Goal: Information Seeking & Learning: Learn about a topic

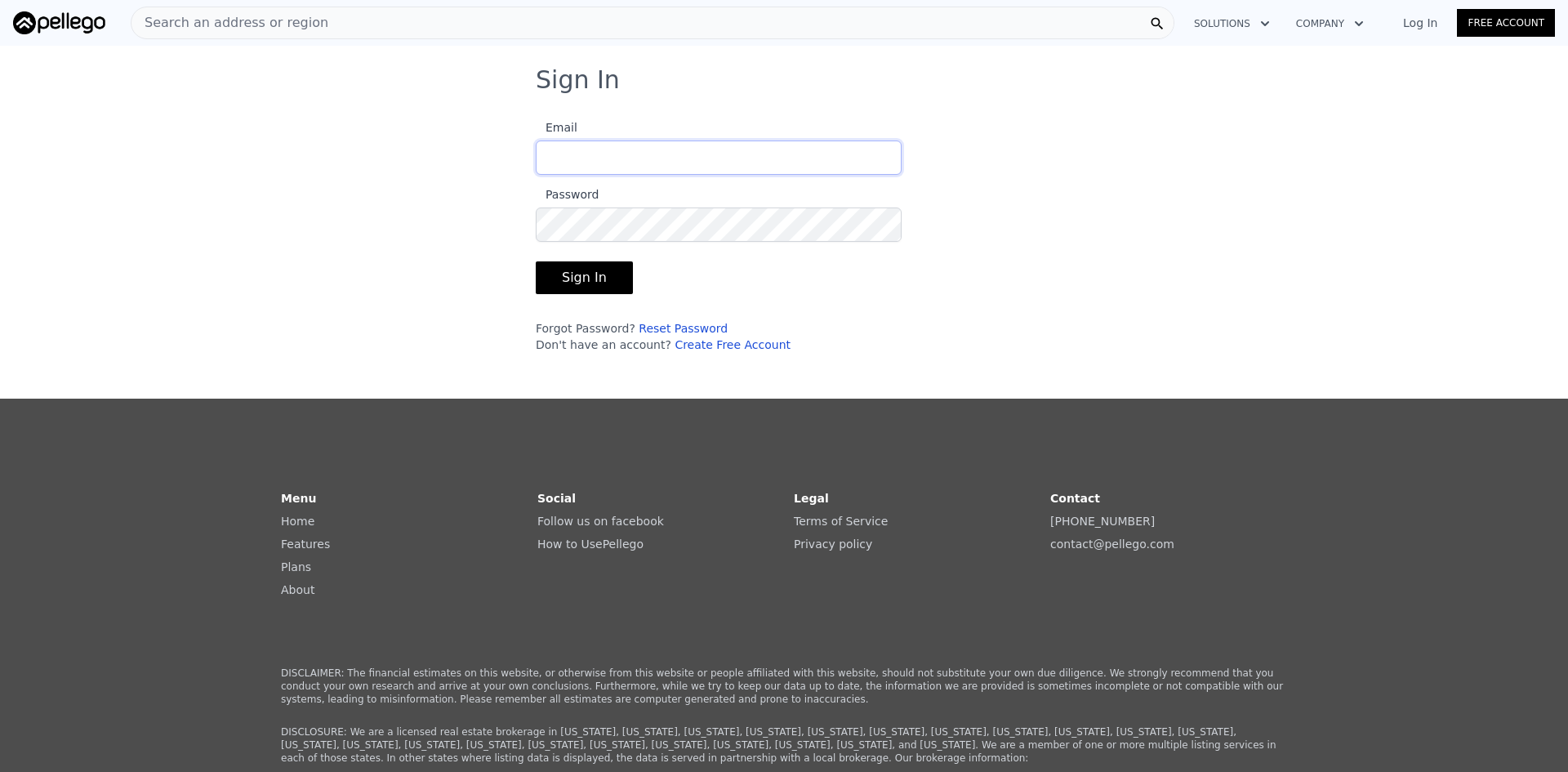
type input "[EMAIL_ADDRESS][DOMAIN_NAME]"
click at [577, 279] on button "Sign In" at bounding box center [584, 278] width 97 height 32
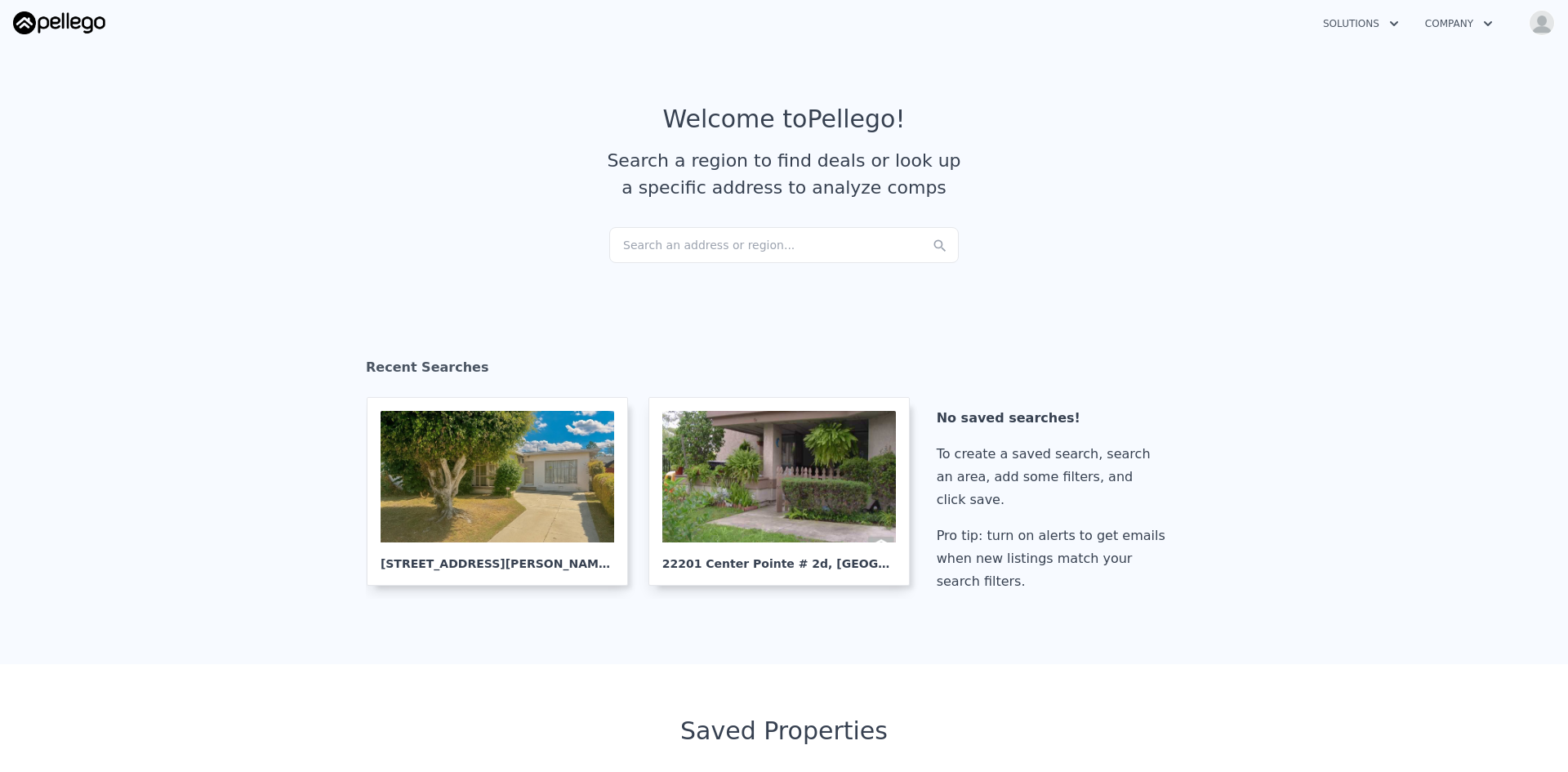
click at [683, 245] on div "Search an address or region..." at bounding box center [783, 246] width 349 height 36
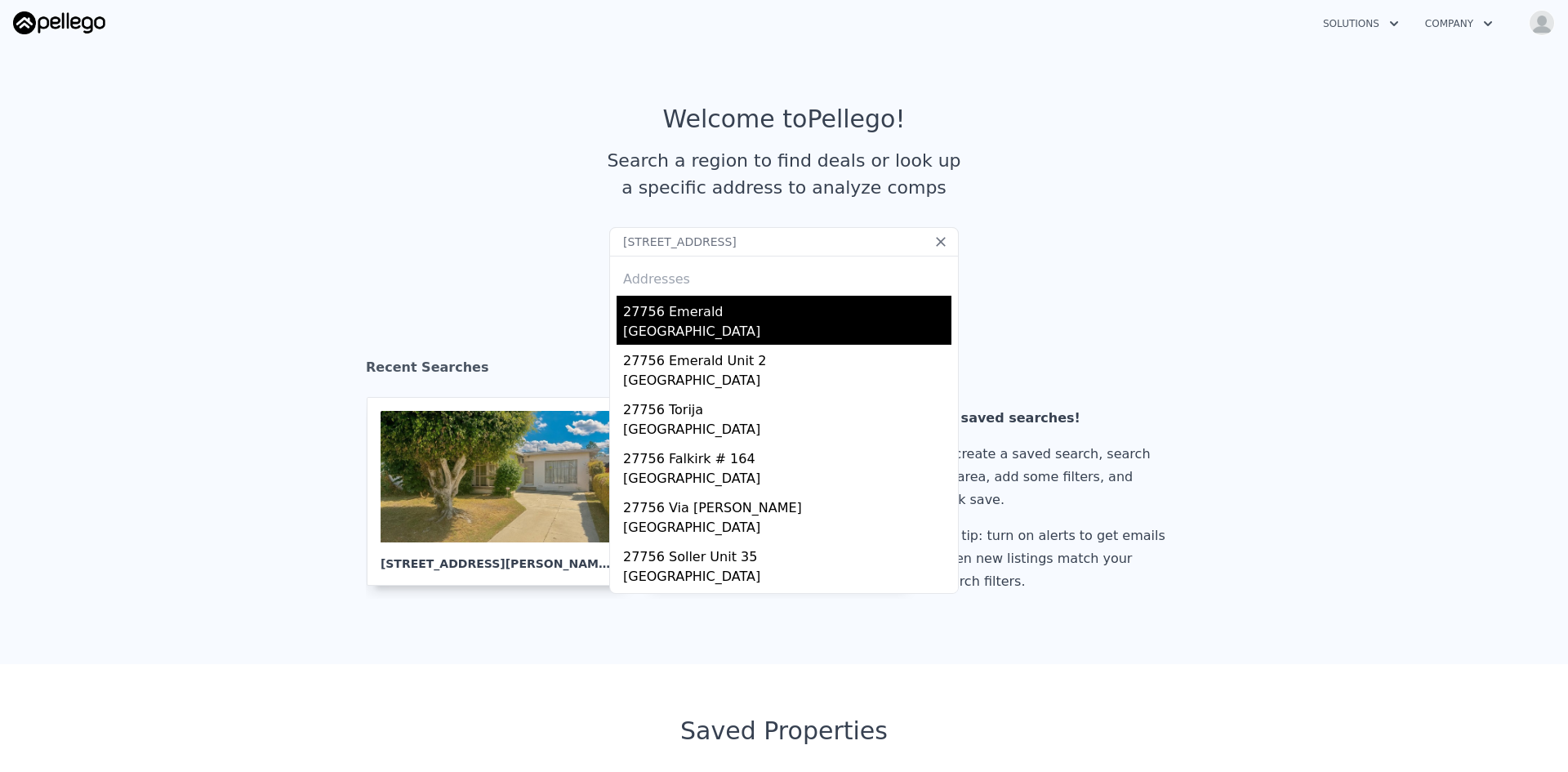
type input "[STREET_ADDRESS]"
click at [719, 323] on div "[GEOGRAPHIC_DATA]" at bounding box center [787, 333] width 328 height 23
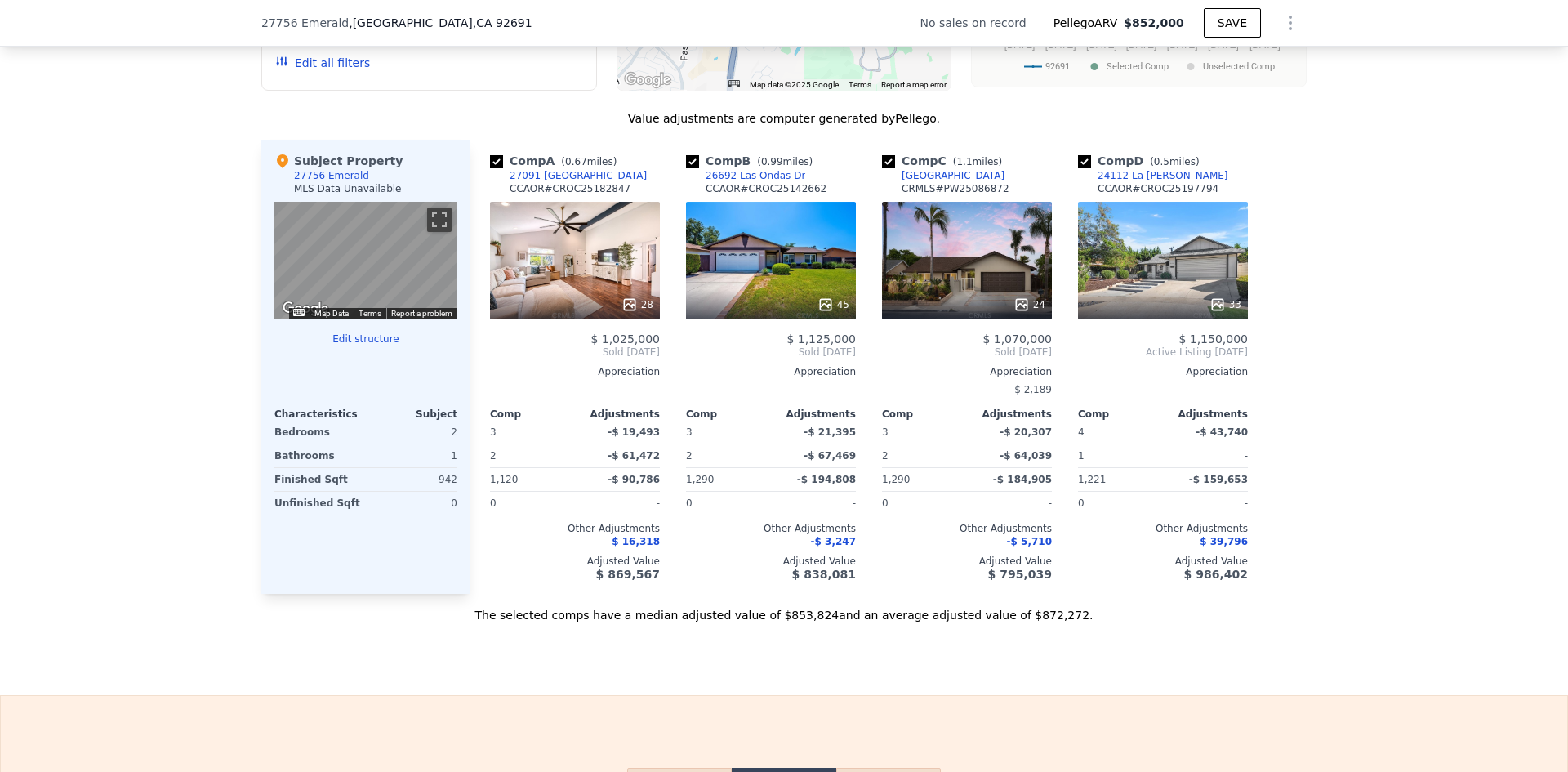
scroll to position [1301, 0]
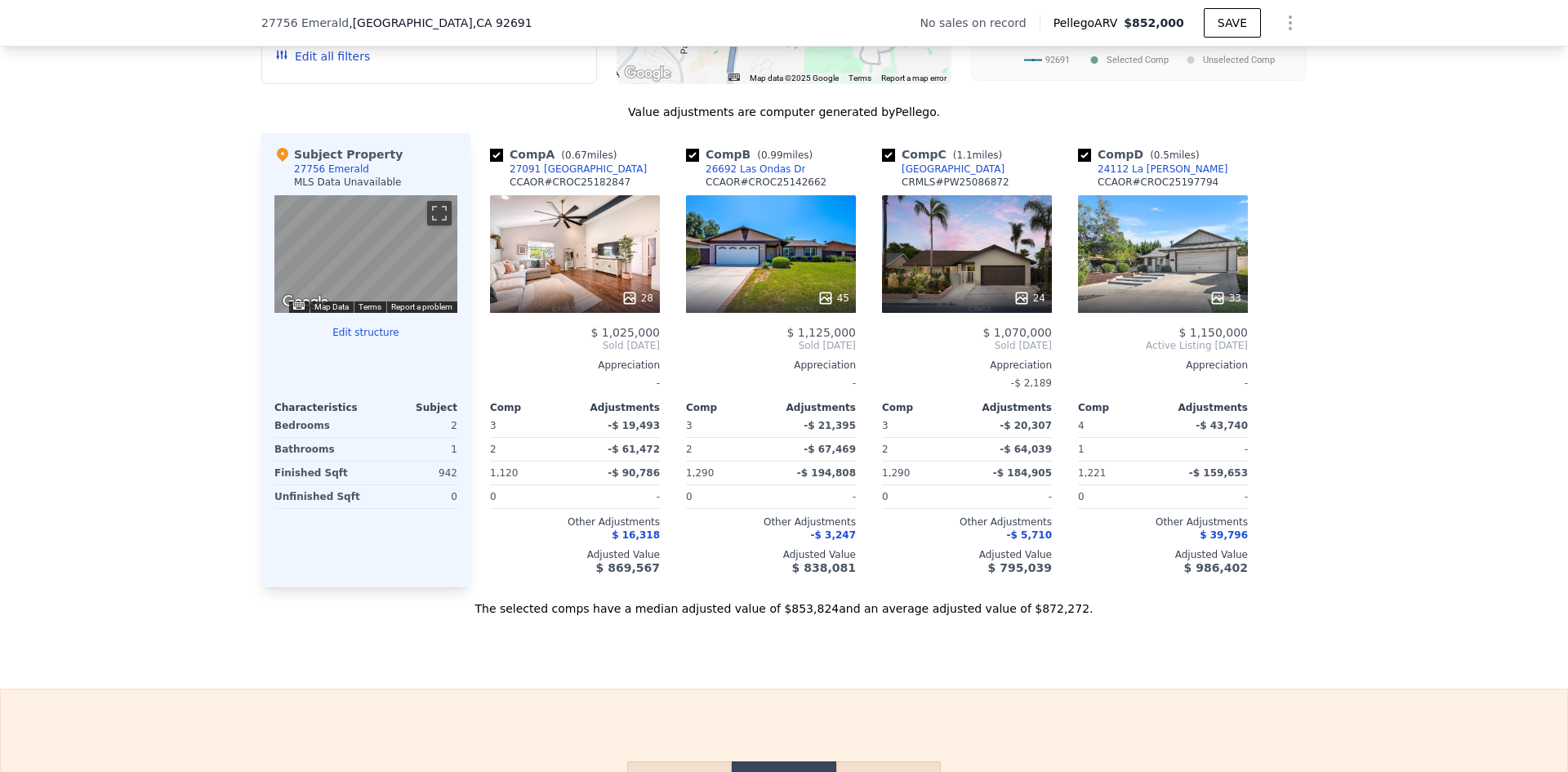
click at [688, 156] on input "checkbox" at bounding box center [693, 155] width 13 height 13
checkbox input "false"
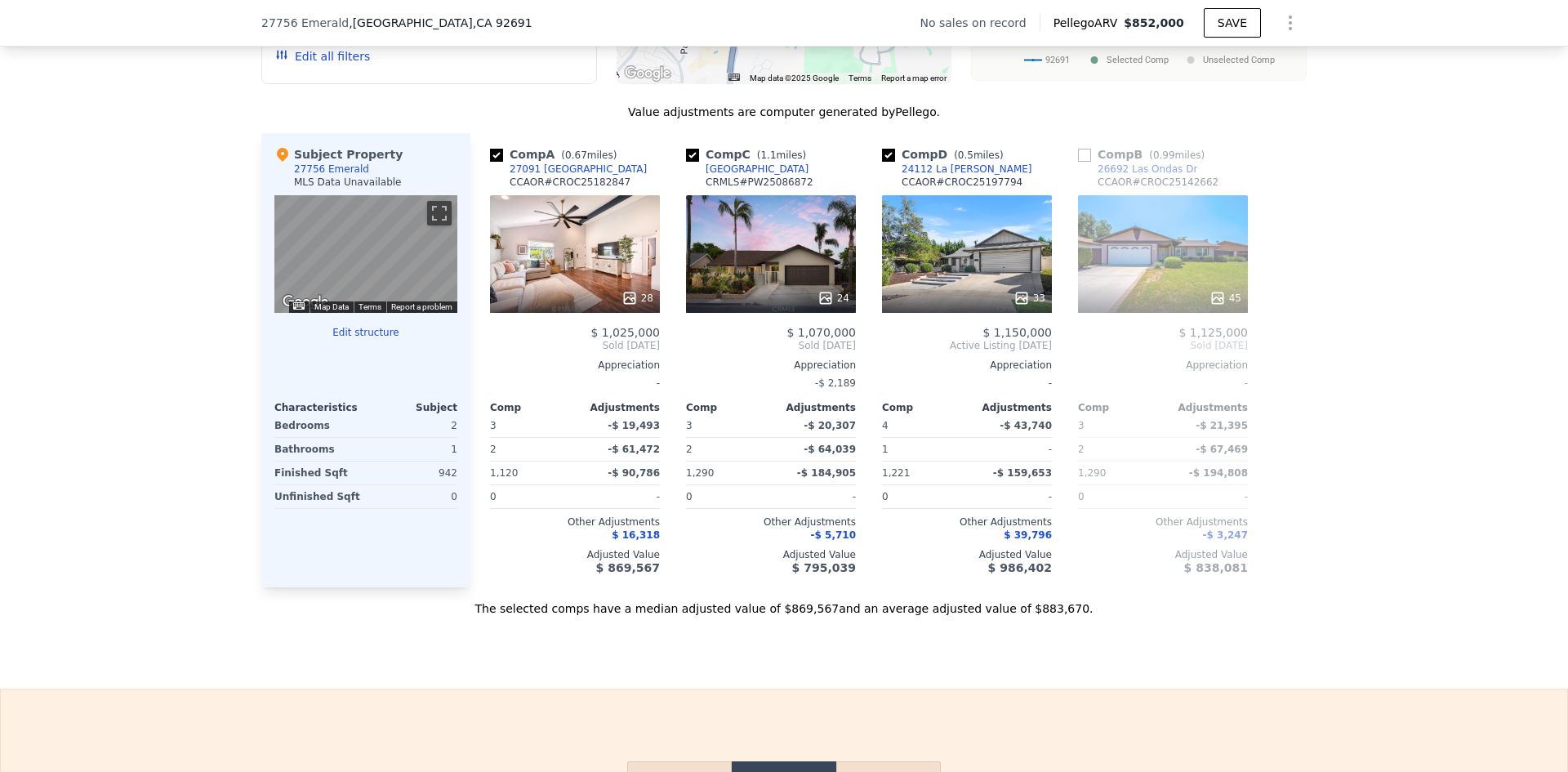
click at [686, 156] on input "checkbox" at bounding box center [693, 155] width 13 height 13
checkbox input "false"
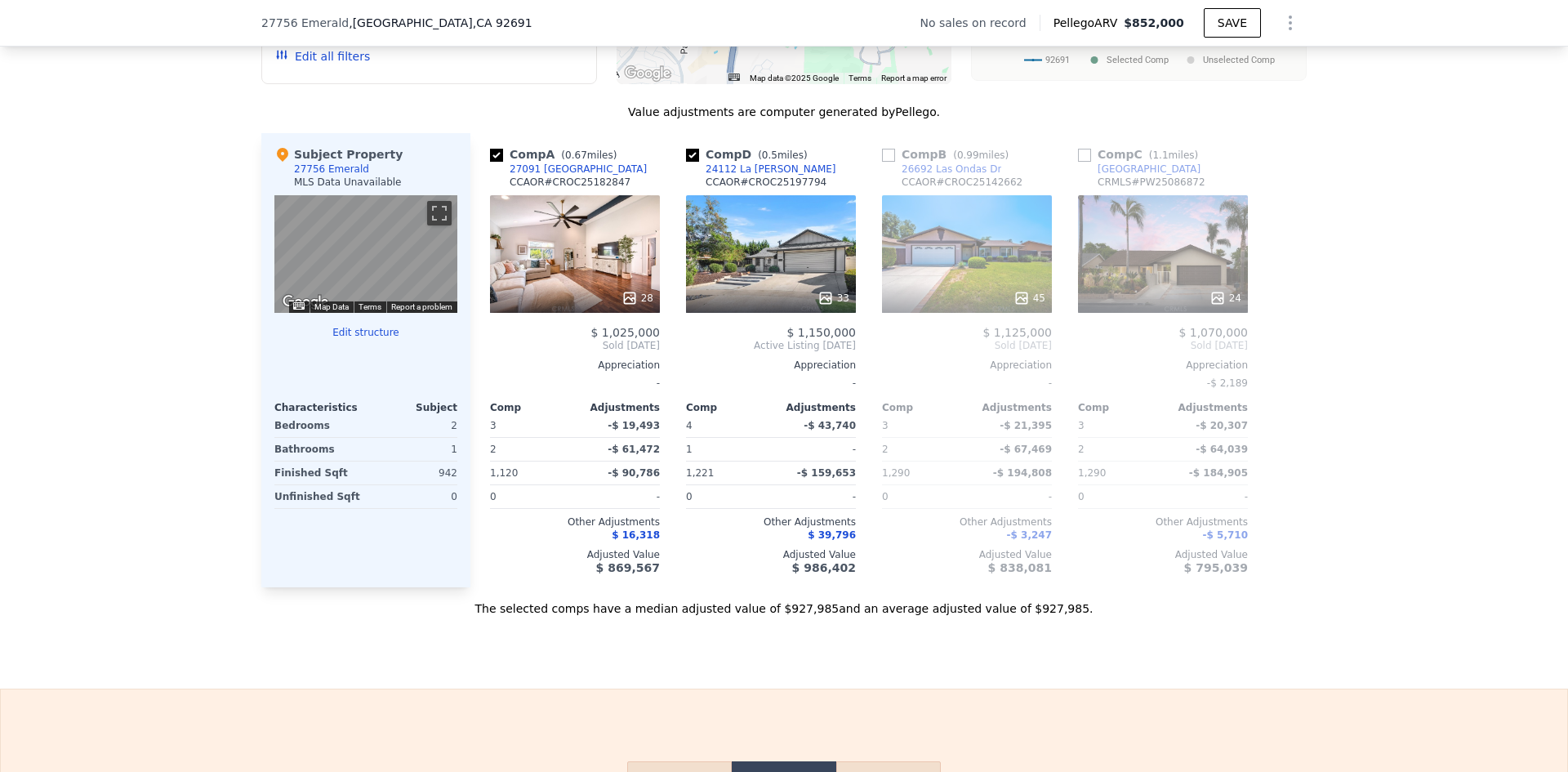
click at [687, 156] on input "checkbox" at bounding box center [693, 155] width 13 height 13
checkbox input "false"
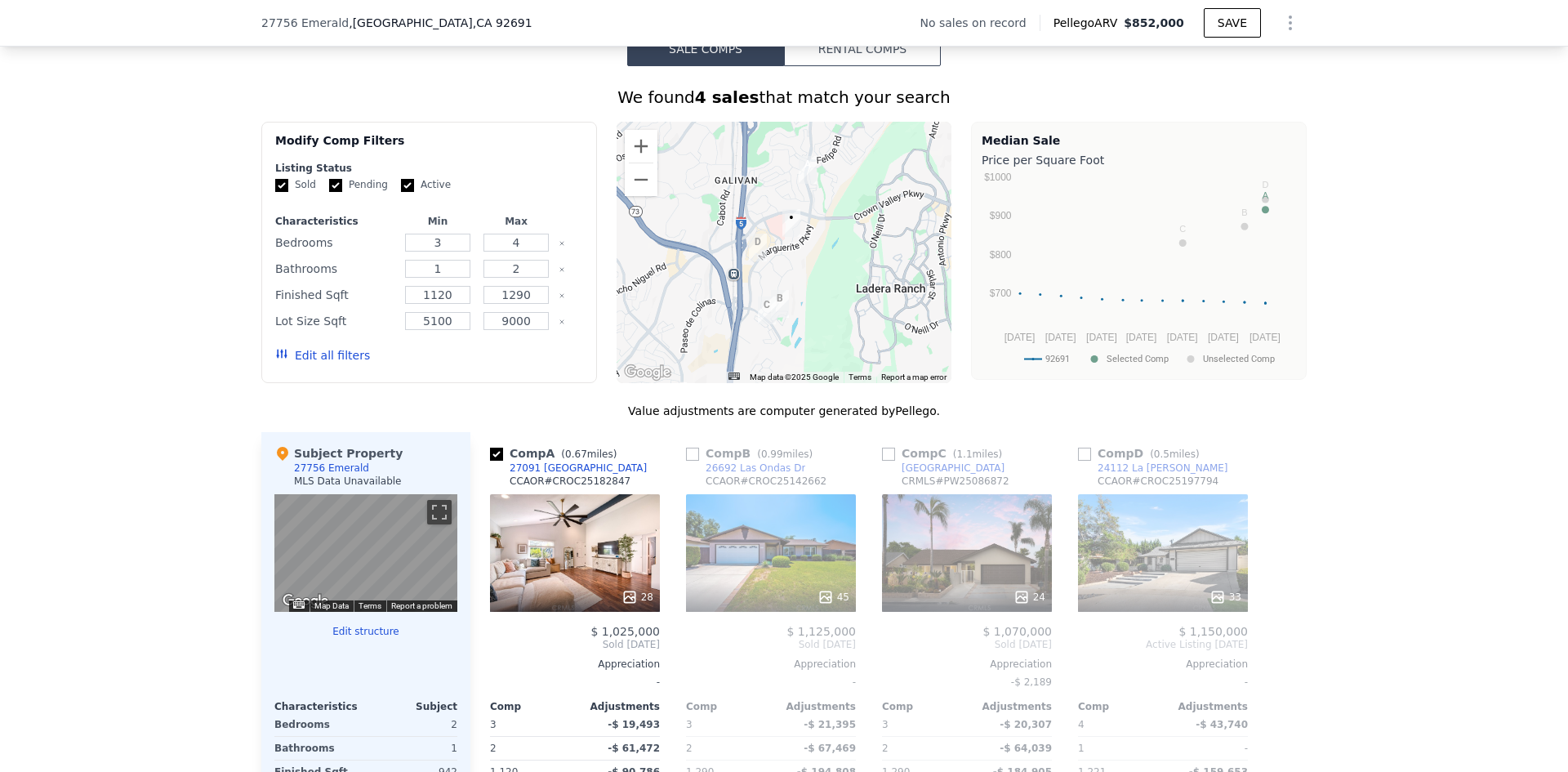
scroll to position [995, 0]
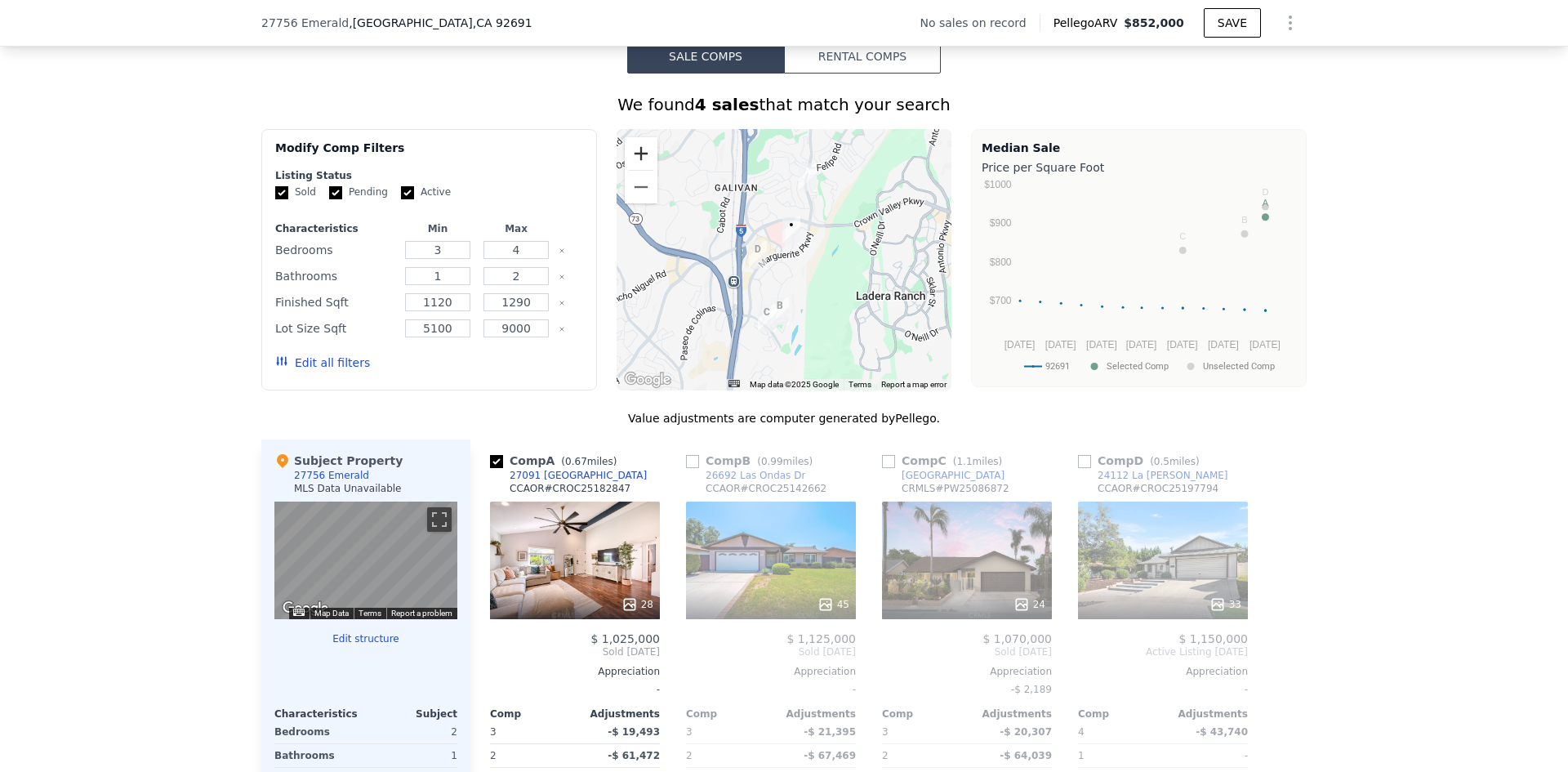
click at [629, 157] on button "Zoom in" at bounding box center [641, 153] width 32 height 32
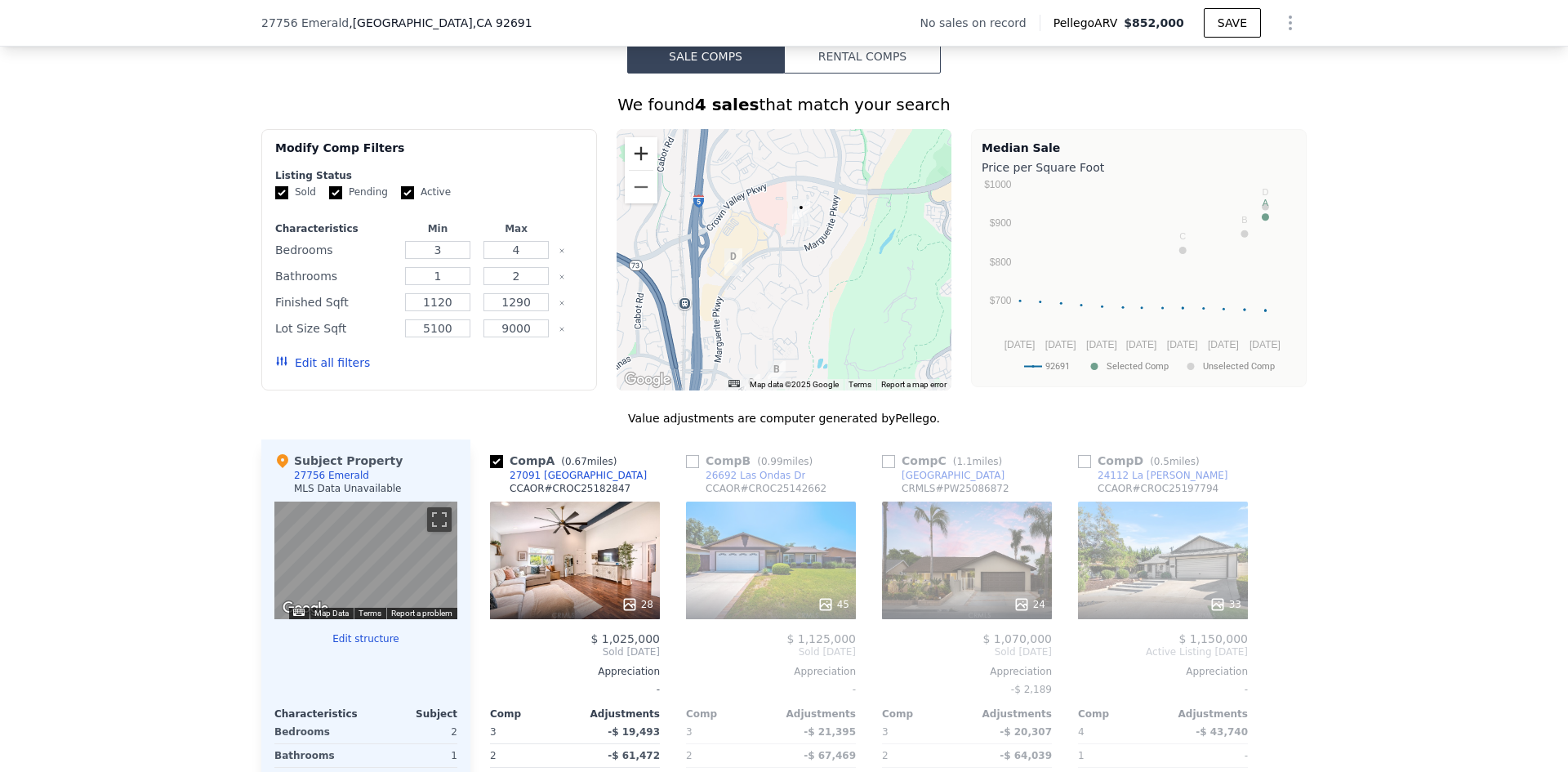
click at [630, 156] on button "Zoom in" at bounding box center [641, 153] width 32 height 32
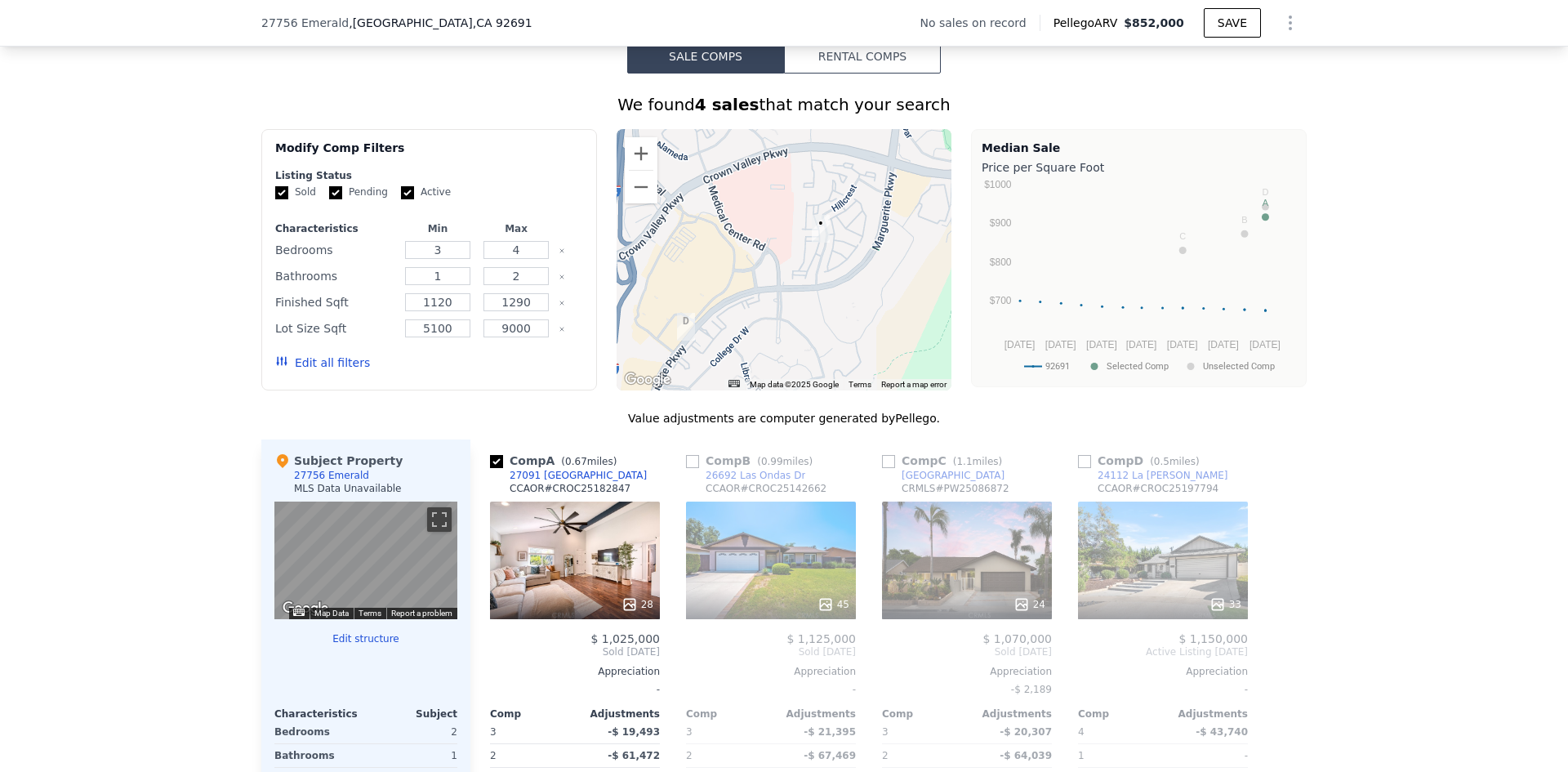
drag, startPoint x: 743, startPoint y: 191, endPoint x: 753, endPoint y: 252, distance: 61.8
click at [747, 244] on div at bounding box center [784, 260] width 336 height 262
click at [436, 249] on input "3" at bounding box center [438, 249] width 65 height 18
click at [441, 248] on input "32" at bounding box center [438, 249] width 65 height 18
type input "3"
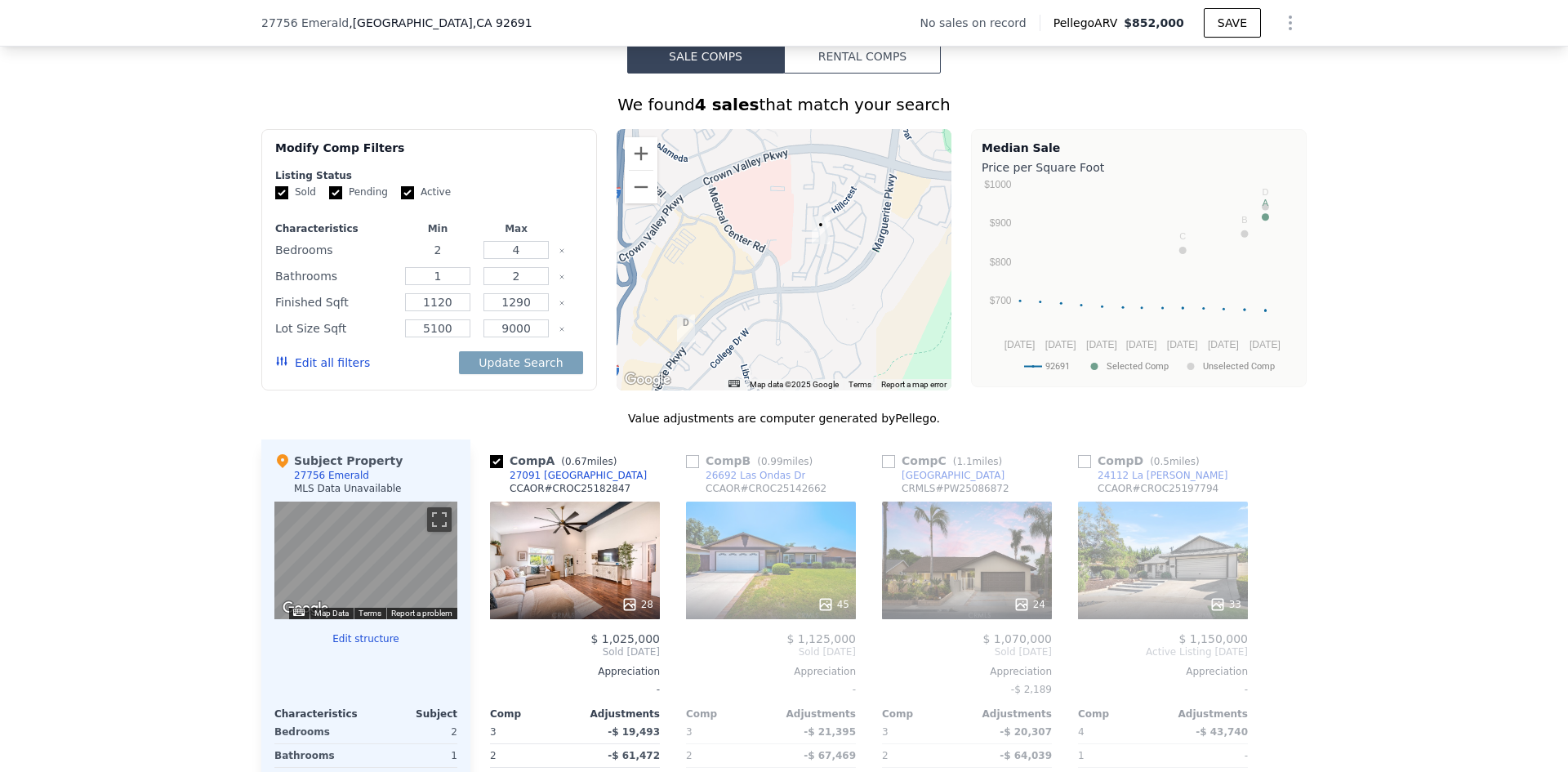
type input "2"
drag, startPoint x: 517, startPoint y: 251, endPoint x: 486, endPoint y: 249, distance: 31.1
click at [486, 249] on input "4" at bounding box center [516, 249] width 65 height 18
type input "2"
click at [500, 365] on button "Update Search" at bounding box center [520, 363] width 124 height 23
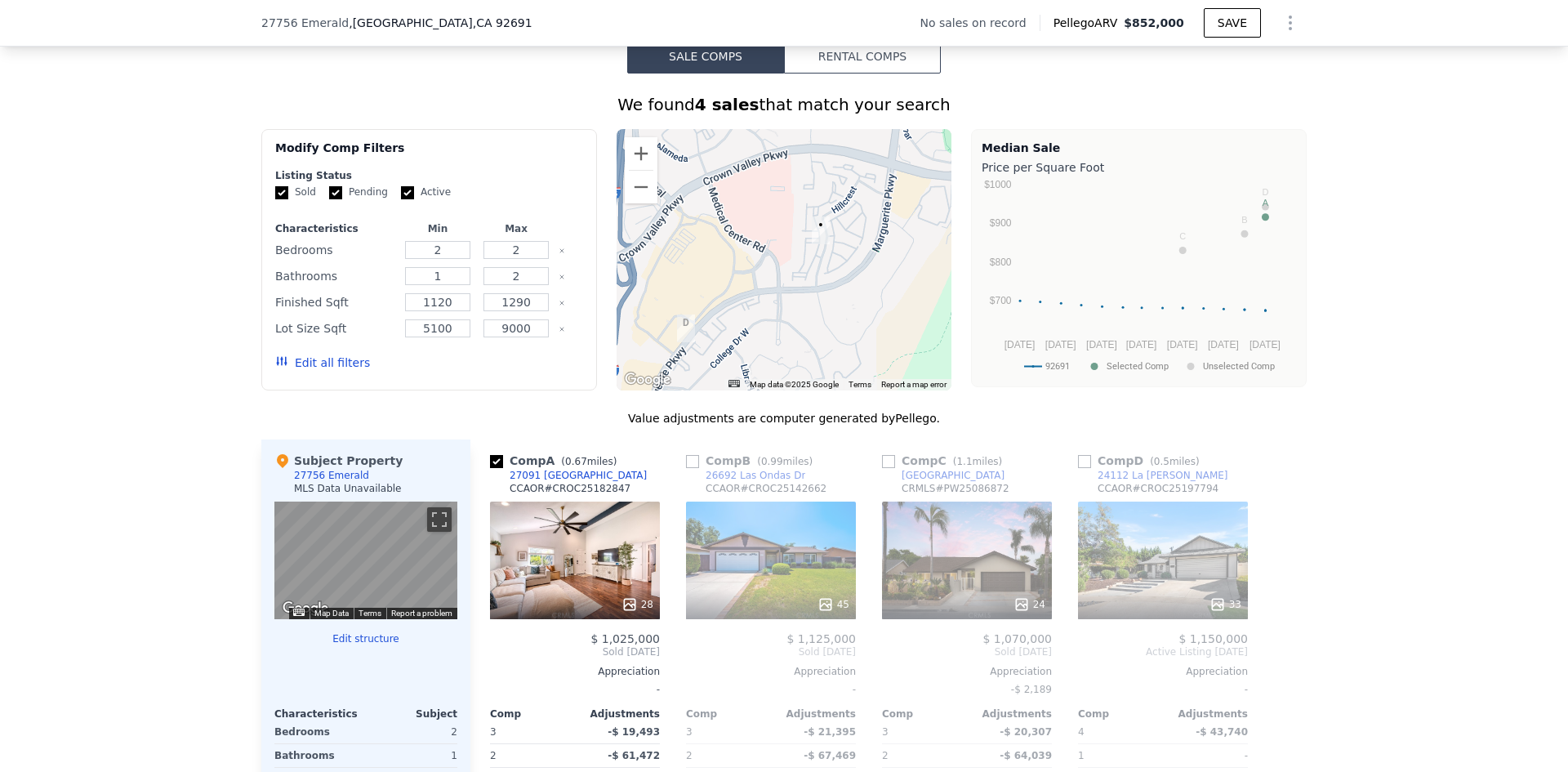
click at [340, 363] on button "Edit all filters" at bounding box center [323, 363] width 95 height 16
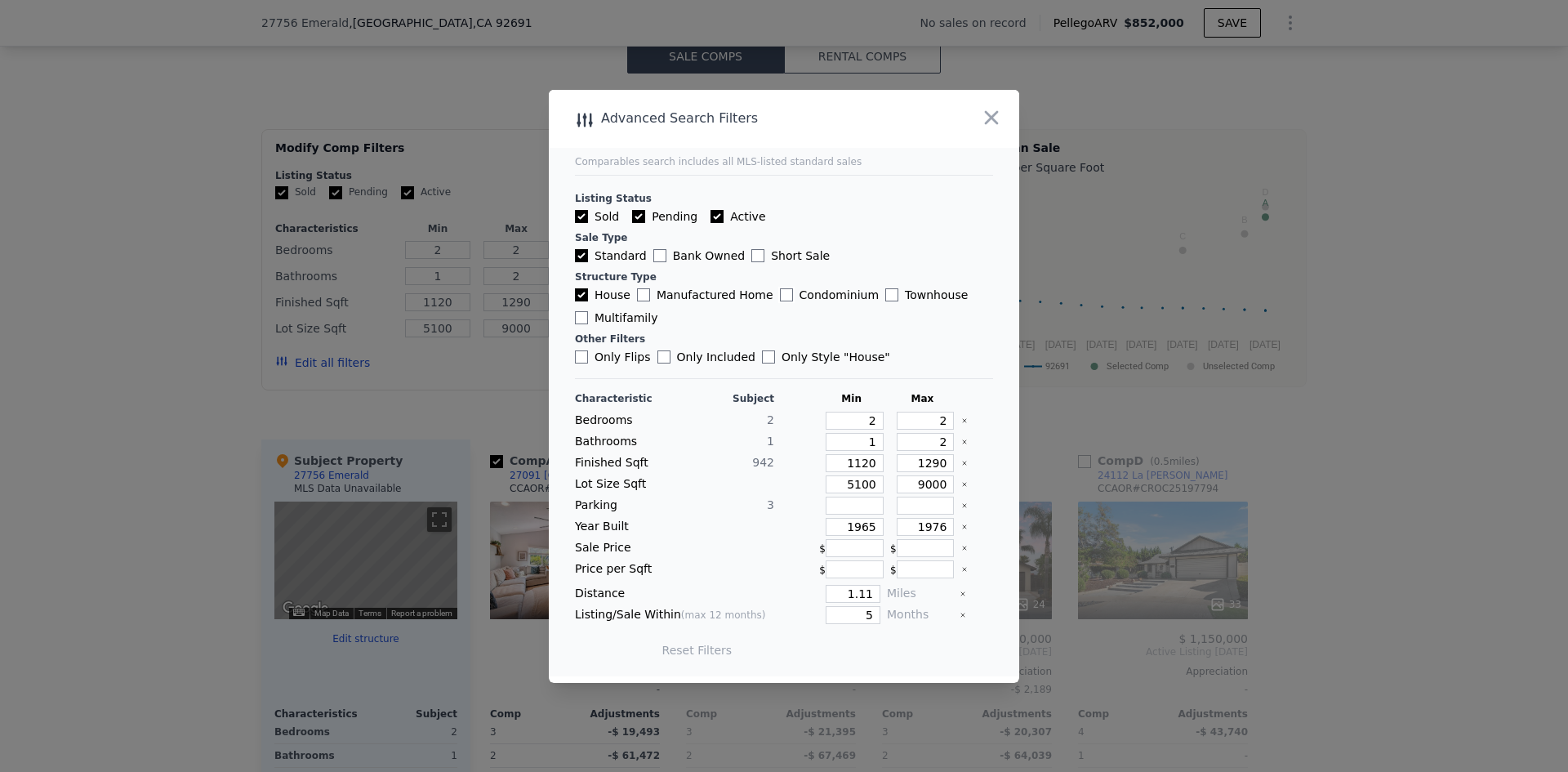
click at [780, 297] on input "Condominium" at bounding box center [787, 295] width 13 height 13
checkbox input "true"
click at [578, 293] on input "House" at bounding box center [581, 295] width 13 height 13
checkbox input "false"
click at [876, 654] on button "Update Search" at bounding box center [875, 650] width 124 height 23
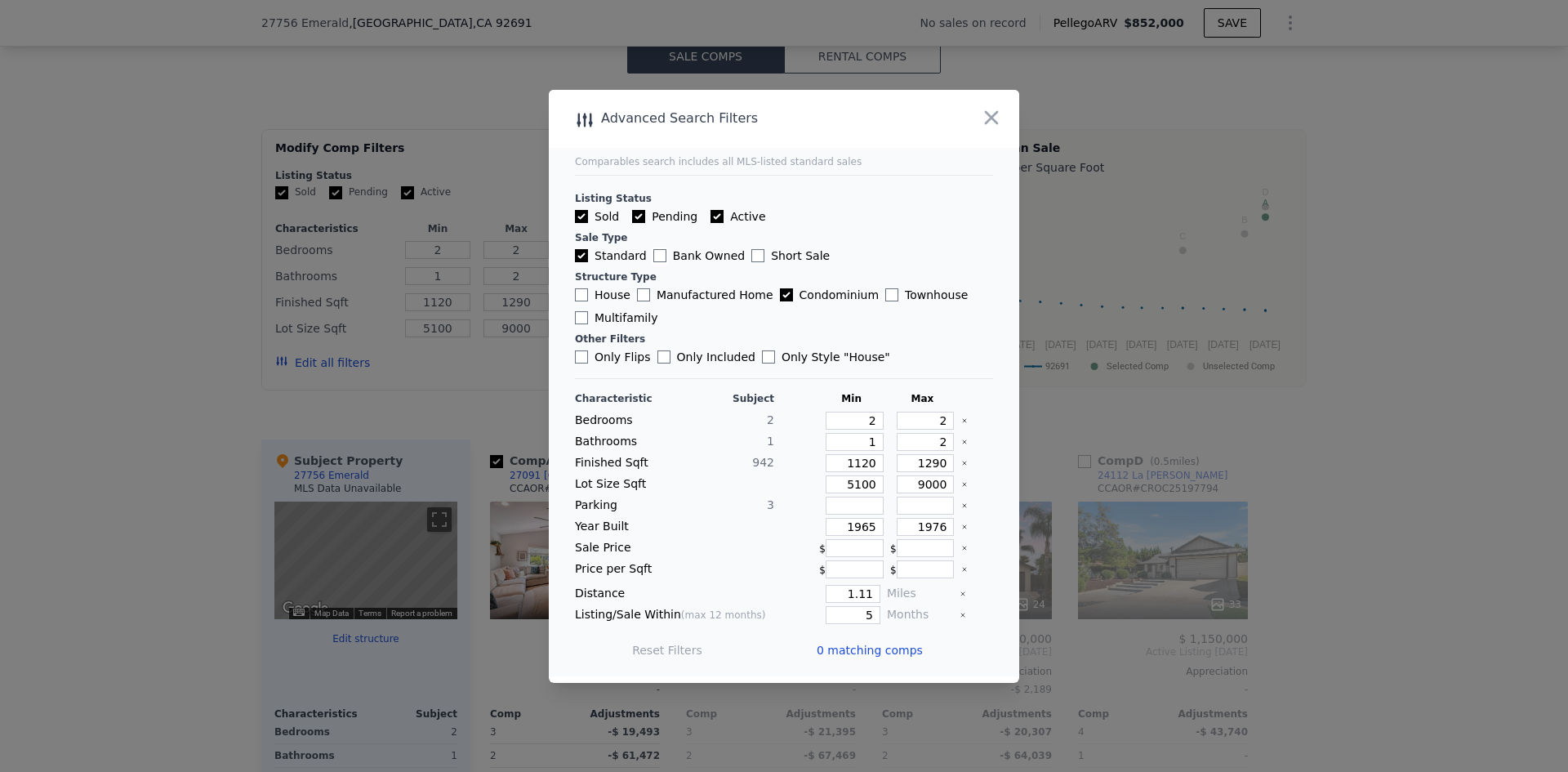
click at [656, 254] on input "Bank Owned" at bounding box center [660, 256] width 13 height 13
checkbox input "true"
click at [752, 255] on input "Short Sale" at bounding box center [758, 256] width 13 height 13
checkbox input "true"
click at [875, 656] on button "Update Search" at bounding box center [875, 650] width 124 height 23
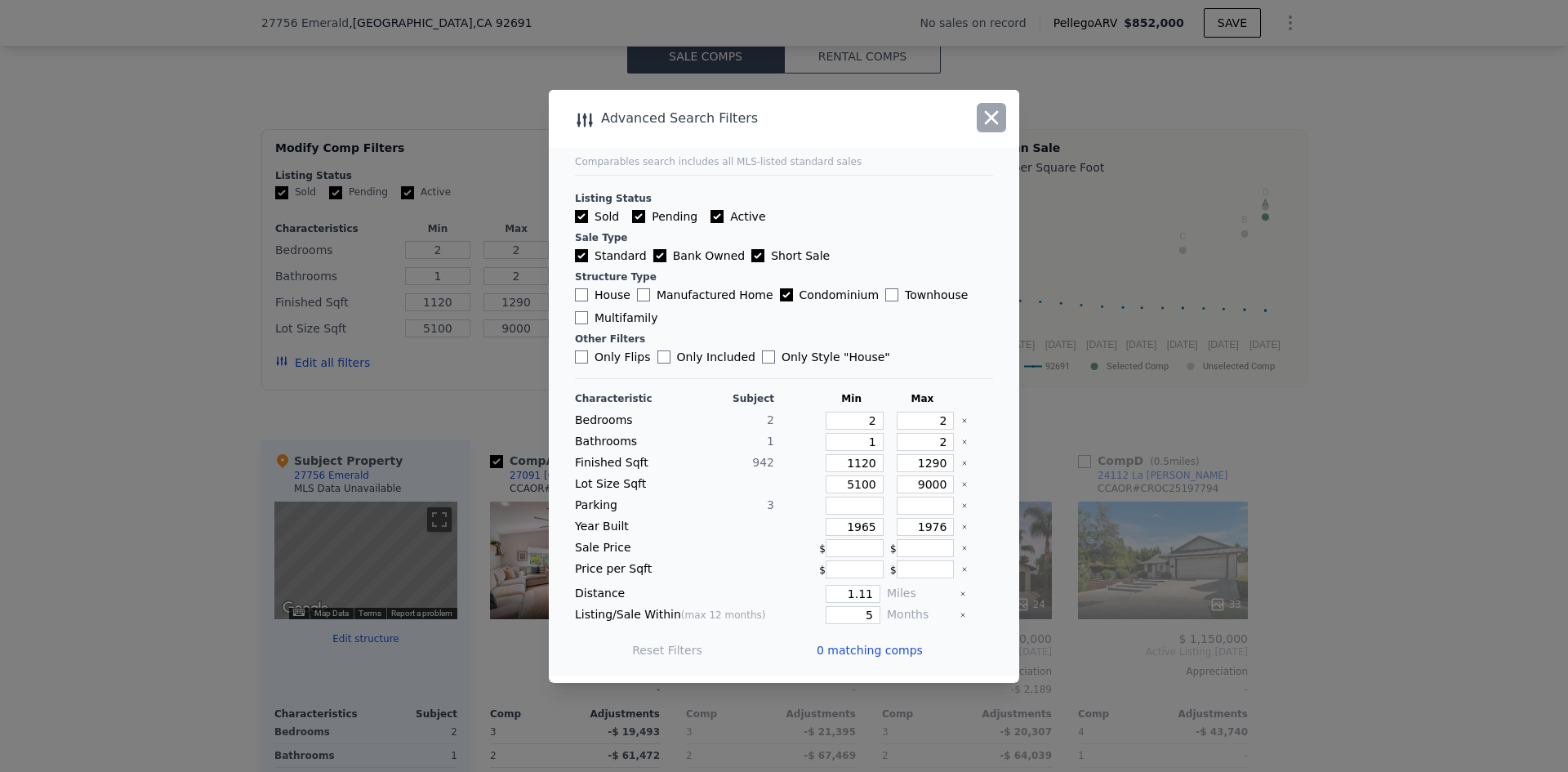
click at [995, 115] on icon "button" at bounding box center [991, 118] width 23 height 23
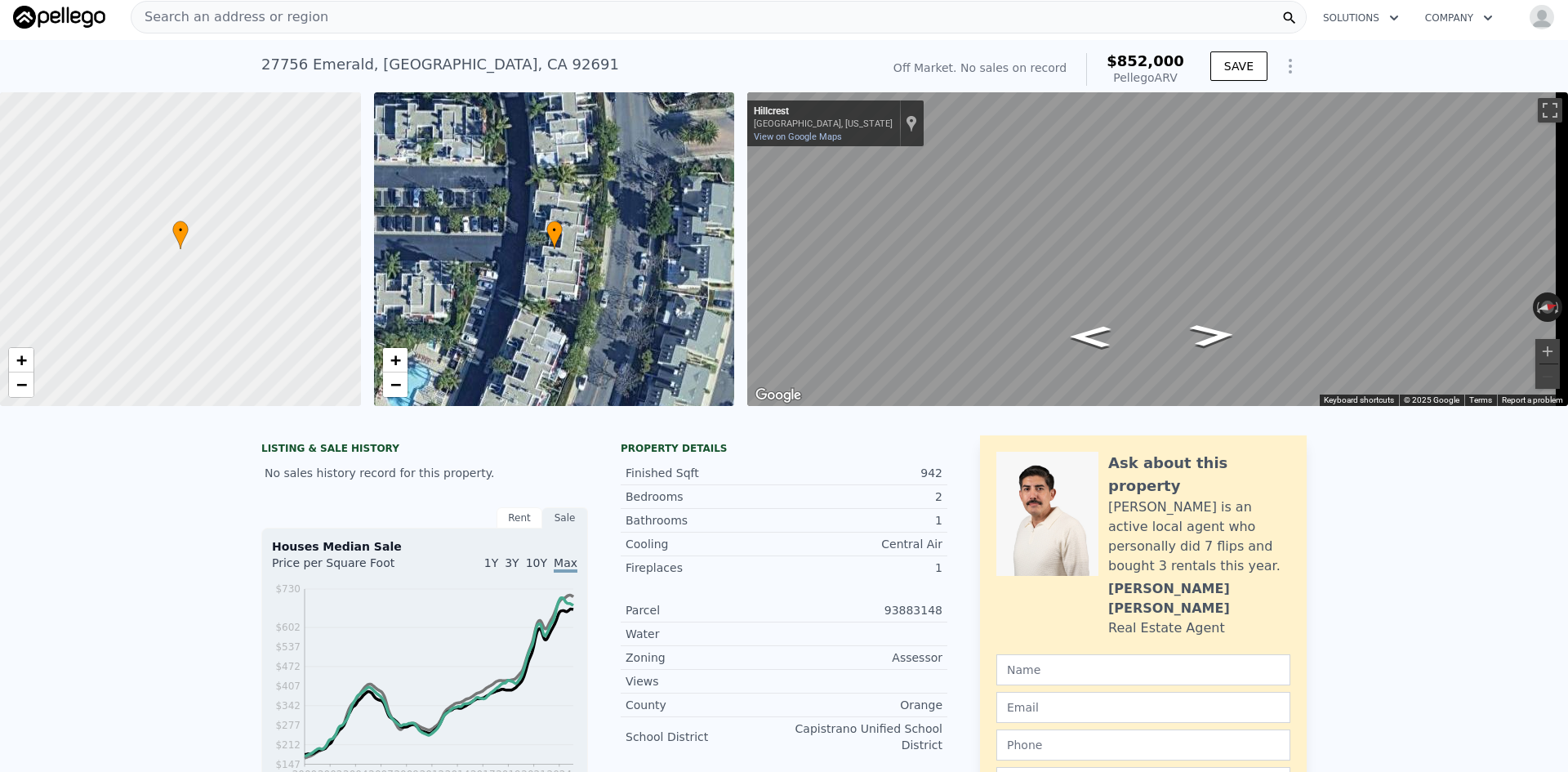
scroll to position [0, 0]
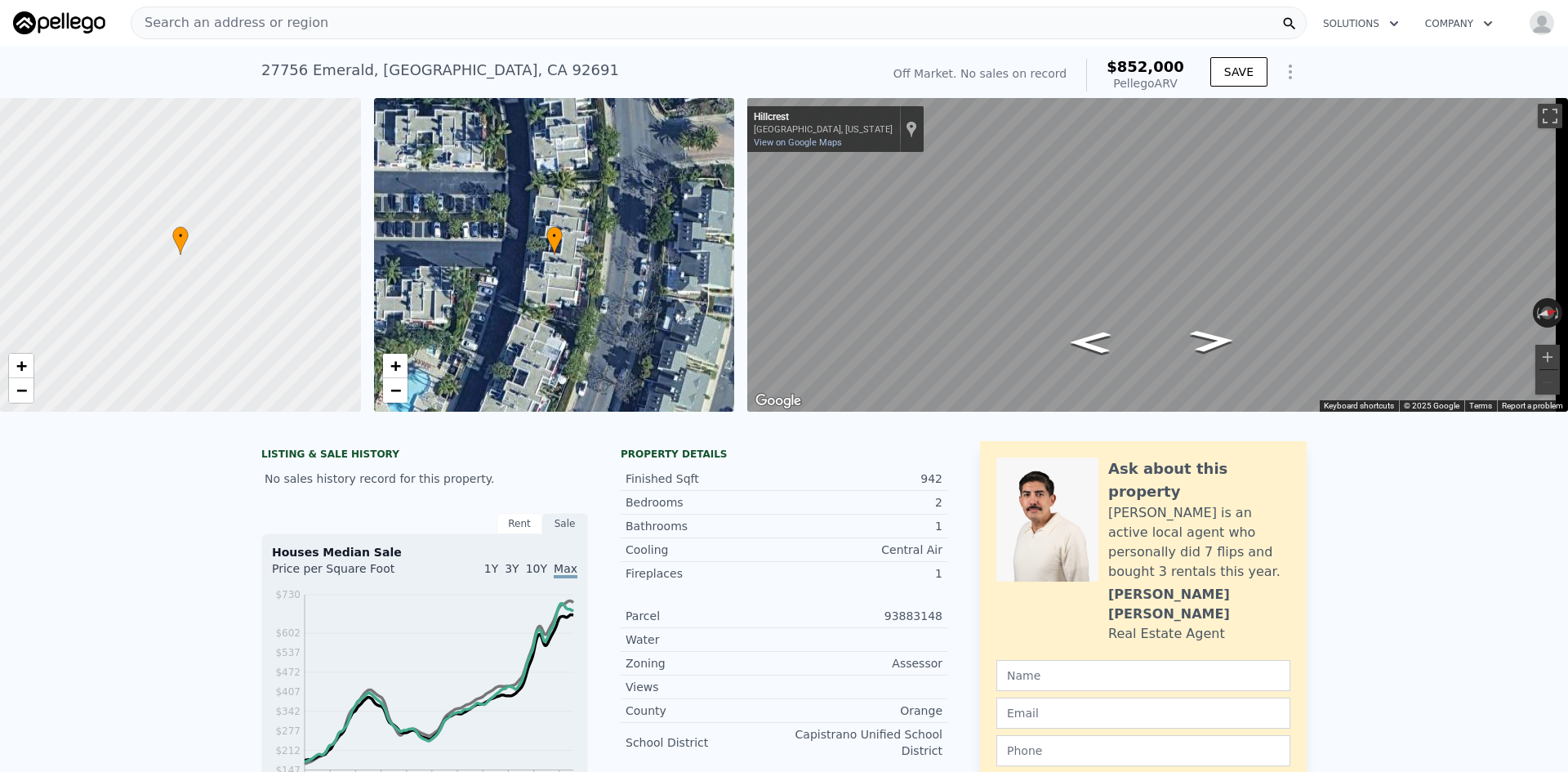
type input "3"
type input "4"
checkbox input "true"
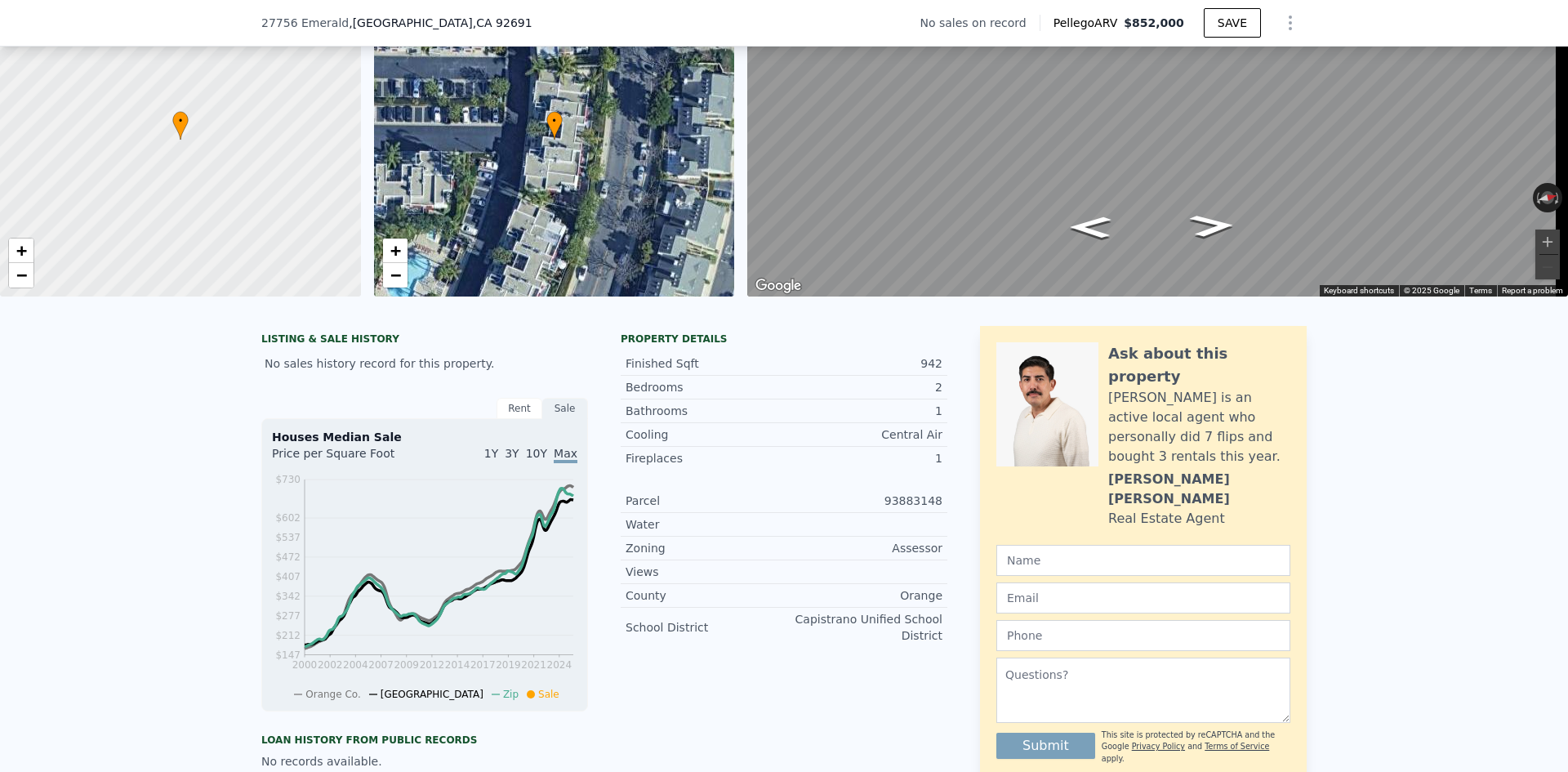
scroll to position [20, 0]
